Goal: Download file/media

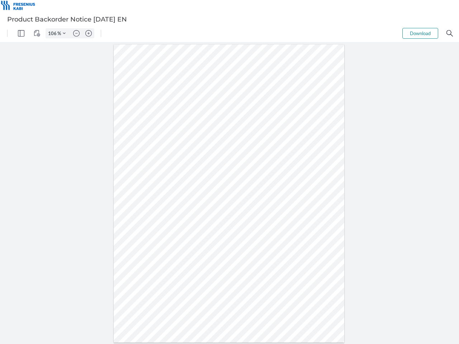
click at [21, 33] on img "Panel" at bounding box center [21, 33] width 6 height 6
click at [37, 33] on img "View Controls" at bounding box center [37, 33] width 6 height 6
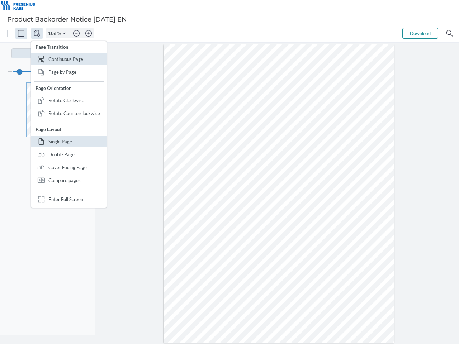
click at [53, 33] on input "106" at bounding box center [51, 33] width 11 height 6
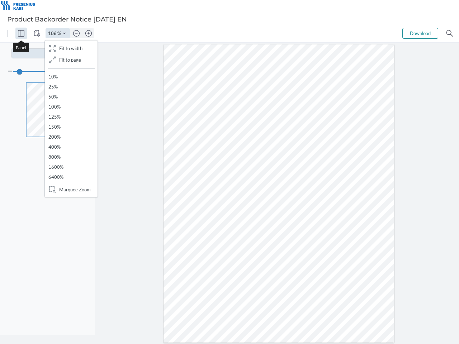
click at [64, 33] on img "Zoom Controls" at bounding box center [64, 33] width 3 height 3
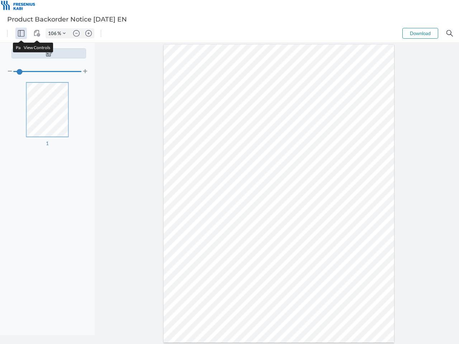
click at [76, 33] on img "Zoom out" at bounding box center [76, 33] width 6 height 6
click at [89, 33] on img "Zoom in" at bounding box center [88, 33] width 6 height 6
type input "106"
click at [420, 33] on button "Download" at bounding box center [420, 33] width 36 height 11
click at [450, 33] on img "Search" at bounding box center [449, 33] width 6 height 6
